Goal: Information Seeking & Learning: Learn about a topic

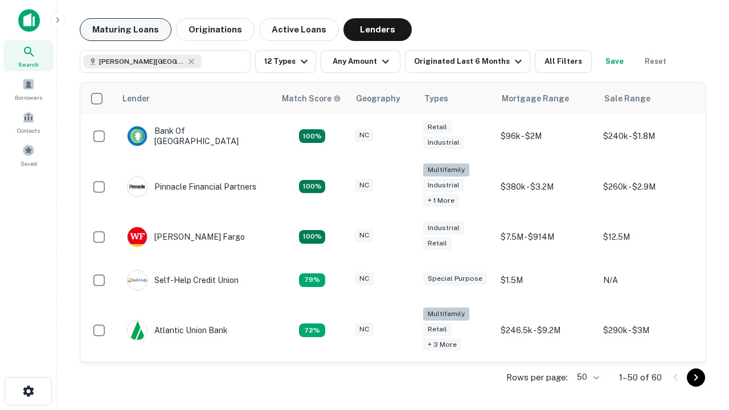
click at [125, 30] on button "Maturing Loans" at bounding box center [126, 29] width 92 height 23
